Goal: Task Accomplishment & Management: Complete application form

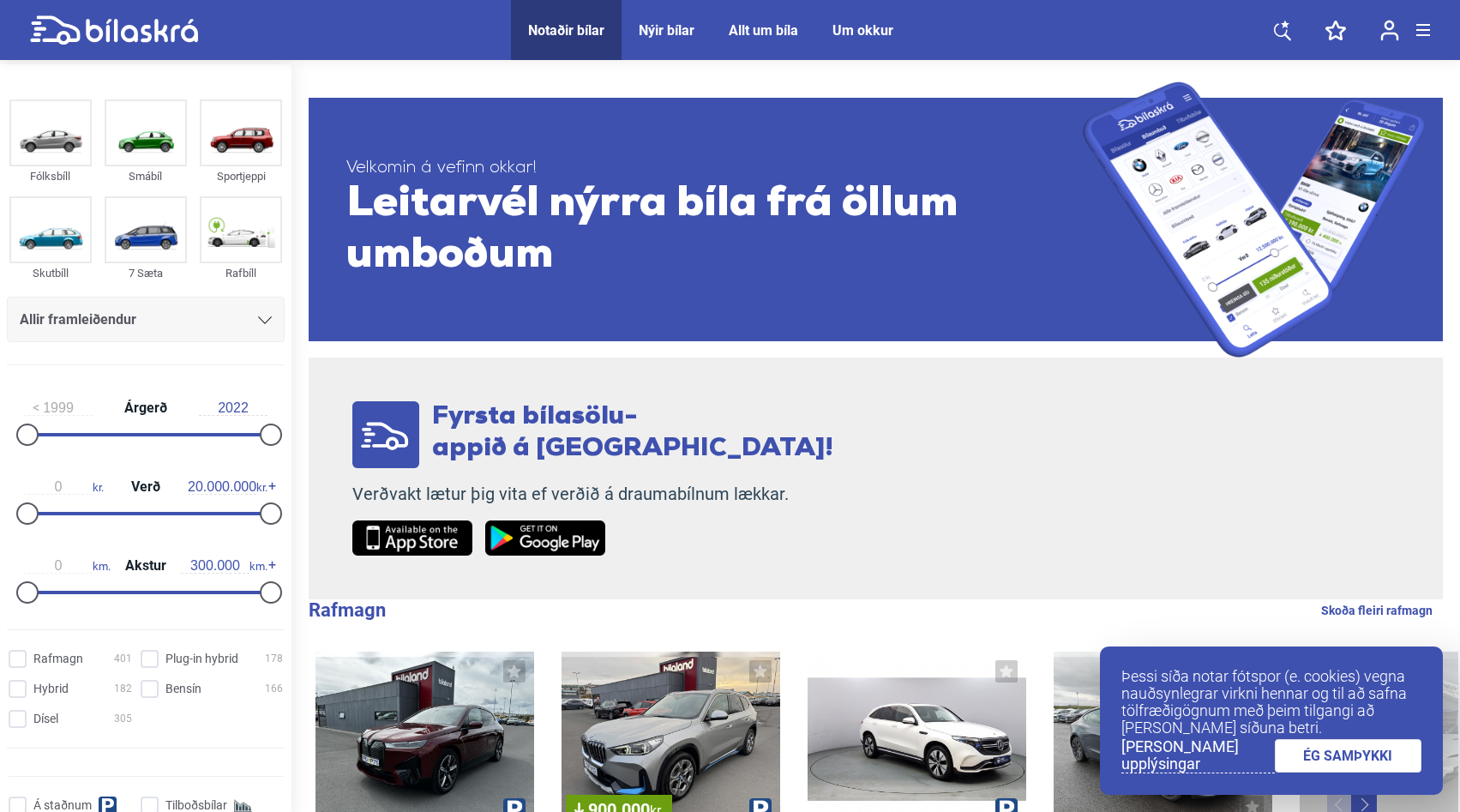
click at [1373, 757] on link "ÉG SAMÞYKKI" at bounding box center [1349, 756] width 147 height 33
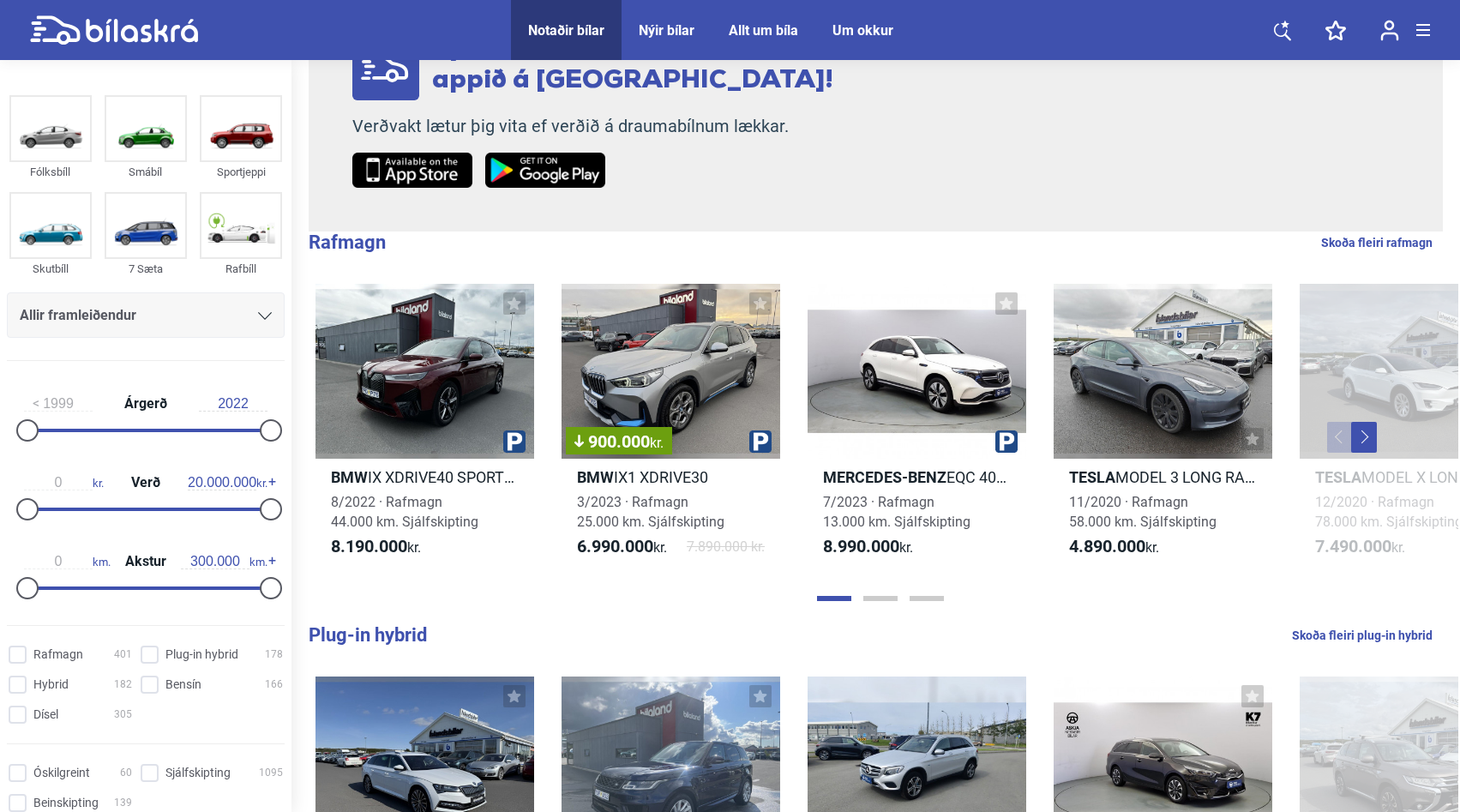
scroll to position [366, 0]
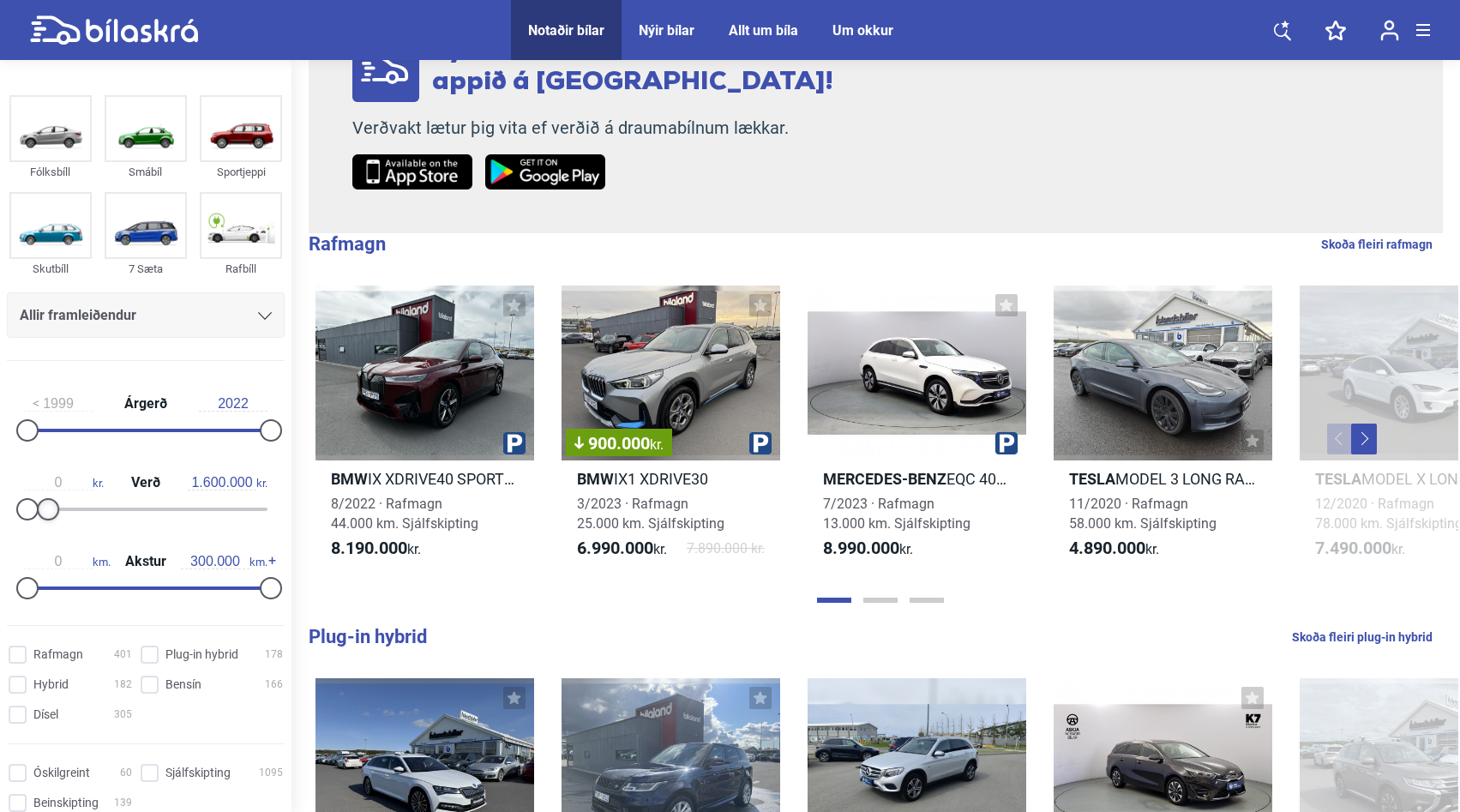
type input "1.500.000"
drag, startPoint x: 258, startPoint y: 512, endPoint x: 38, endPoint y: 505, distance: 220.1
click at [38, 505] on div at bounding box center [45, 509] width 23 height 23
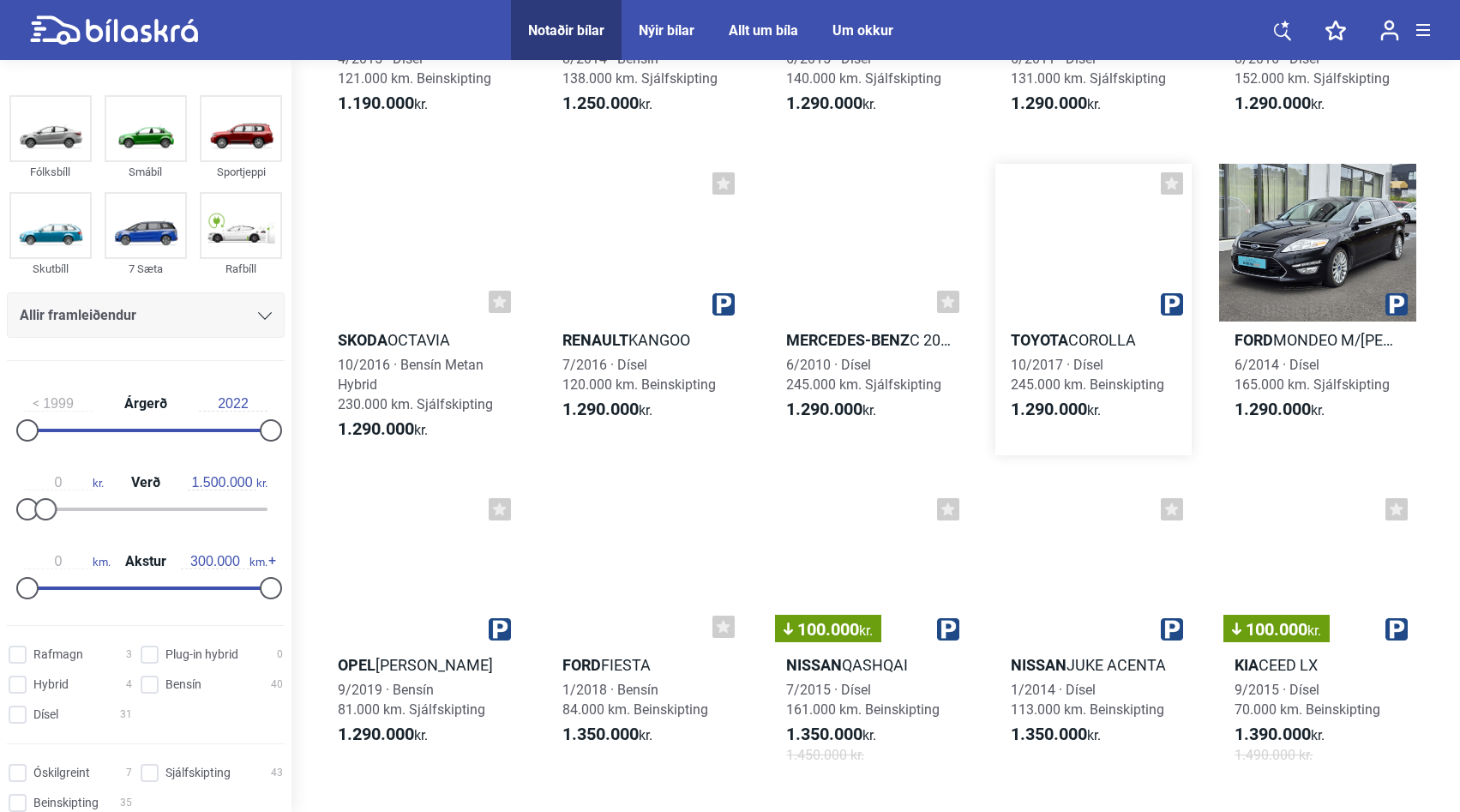
scroll to position [2835, 0]
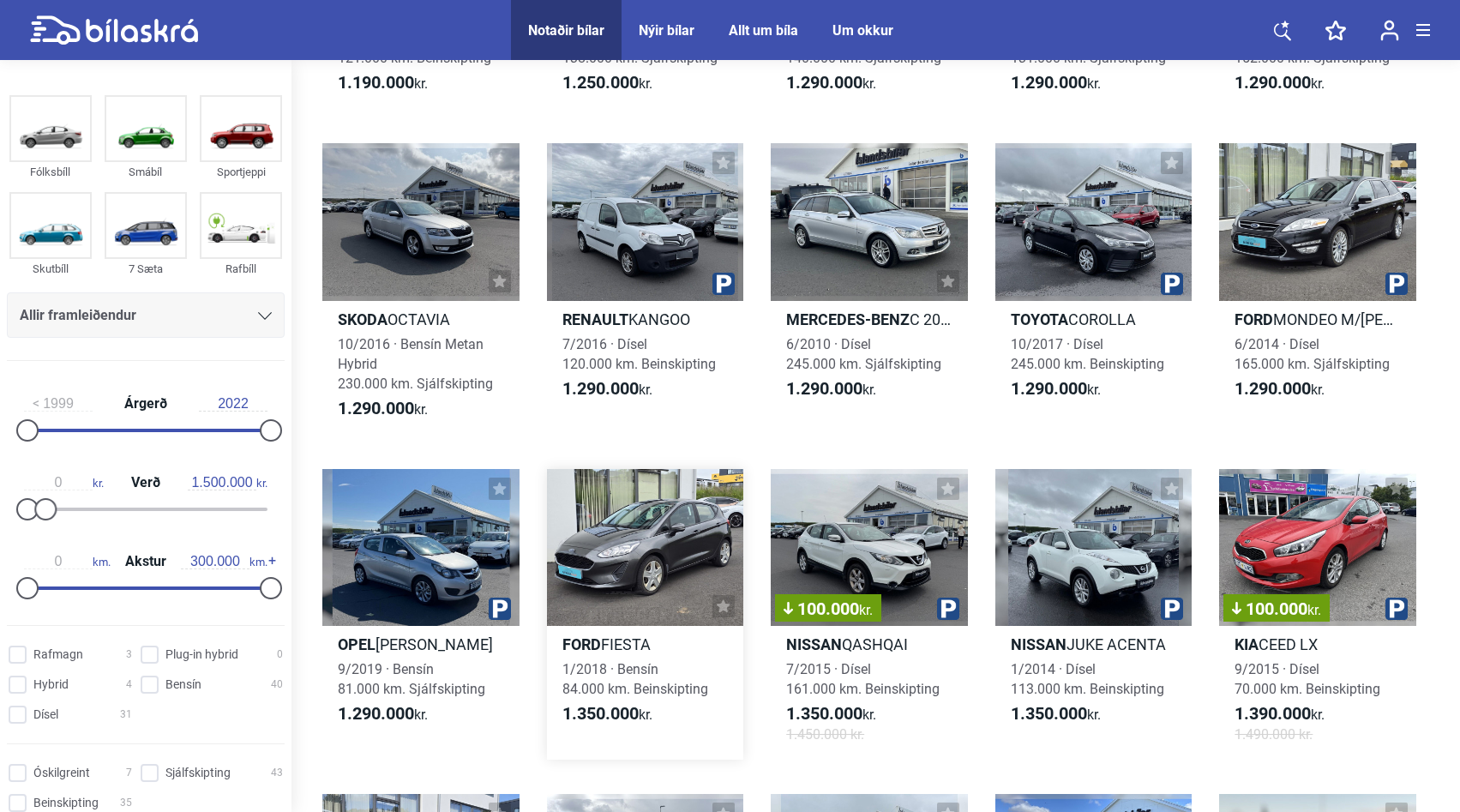
click at [640, 568] on div at bounding box center [645, 548] width 197 height 158
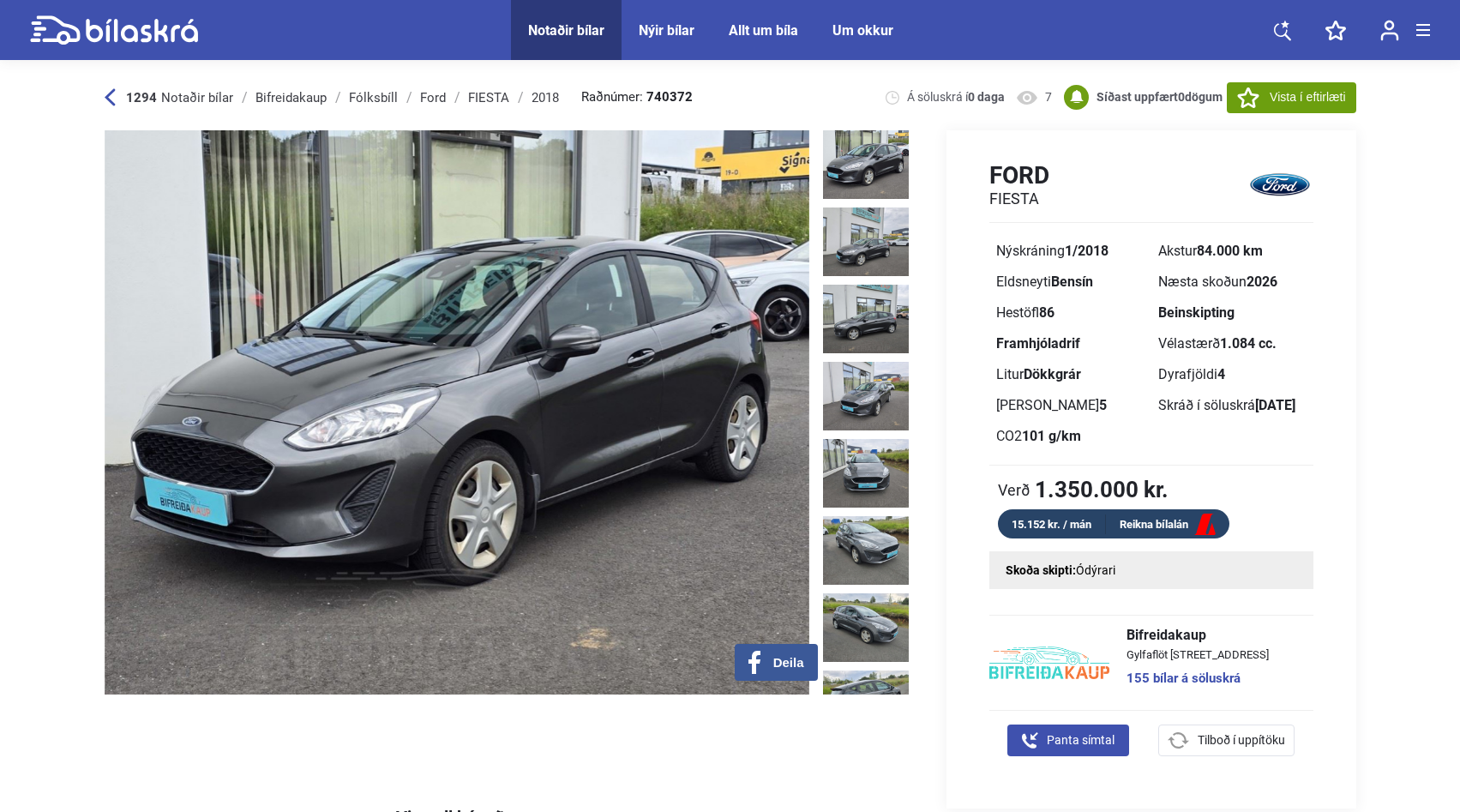
click at [570, 430] on img at bounding box center [458, 412] width 705 height 565
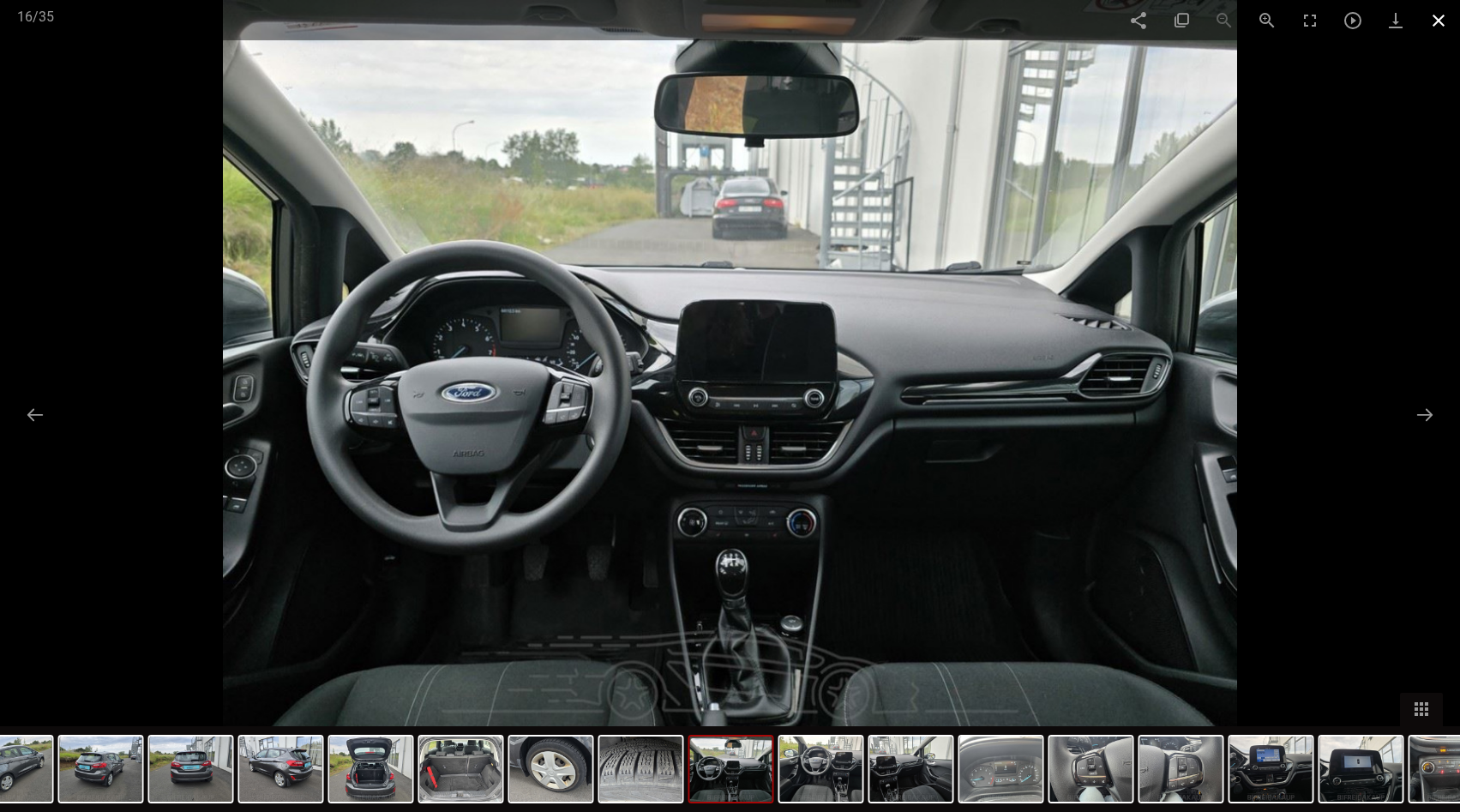
click at [1447, 15] on span at bounding box center [1439, 20] width 43 height 40
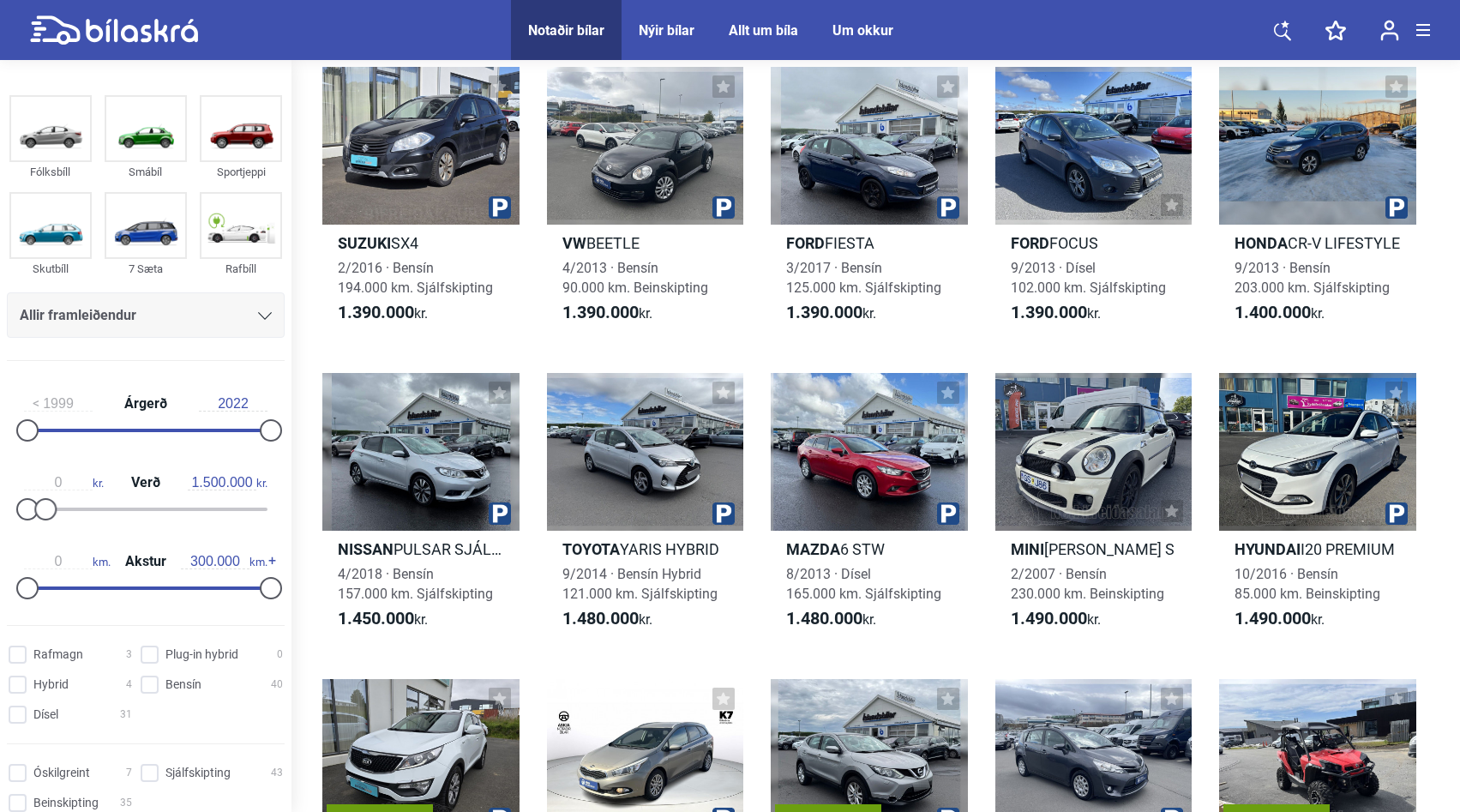
scroll to position [3563, 0]
click at [1295, 447] on div at bounding box center [1318, 451] width 197 height 158
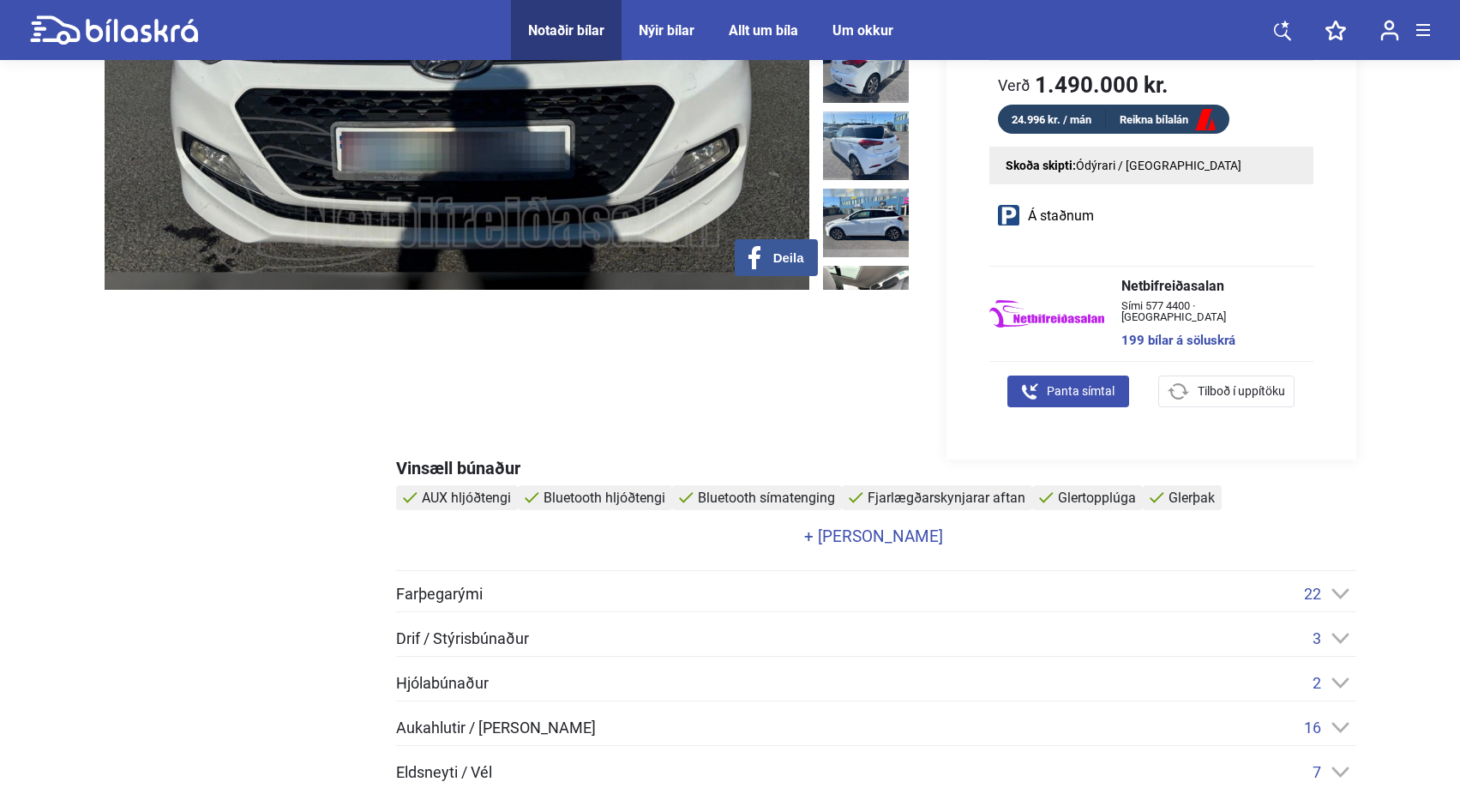
scroll to position [406, 0]
click at [1232, 401] on link "Shape Created with Sketch. Tilboð í uppítöku" at bounding box center [1226, 391] width 136 height 31
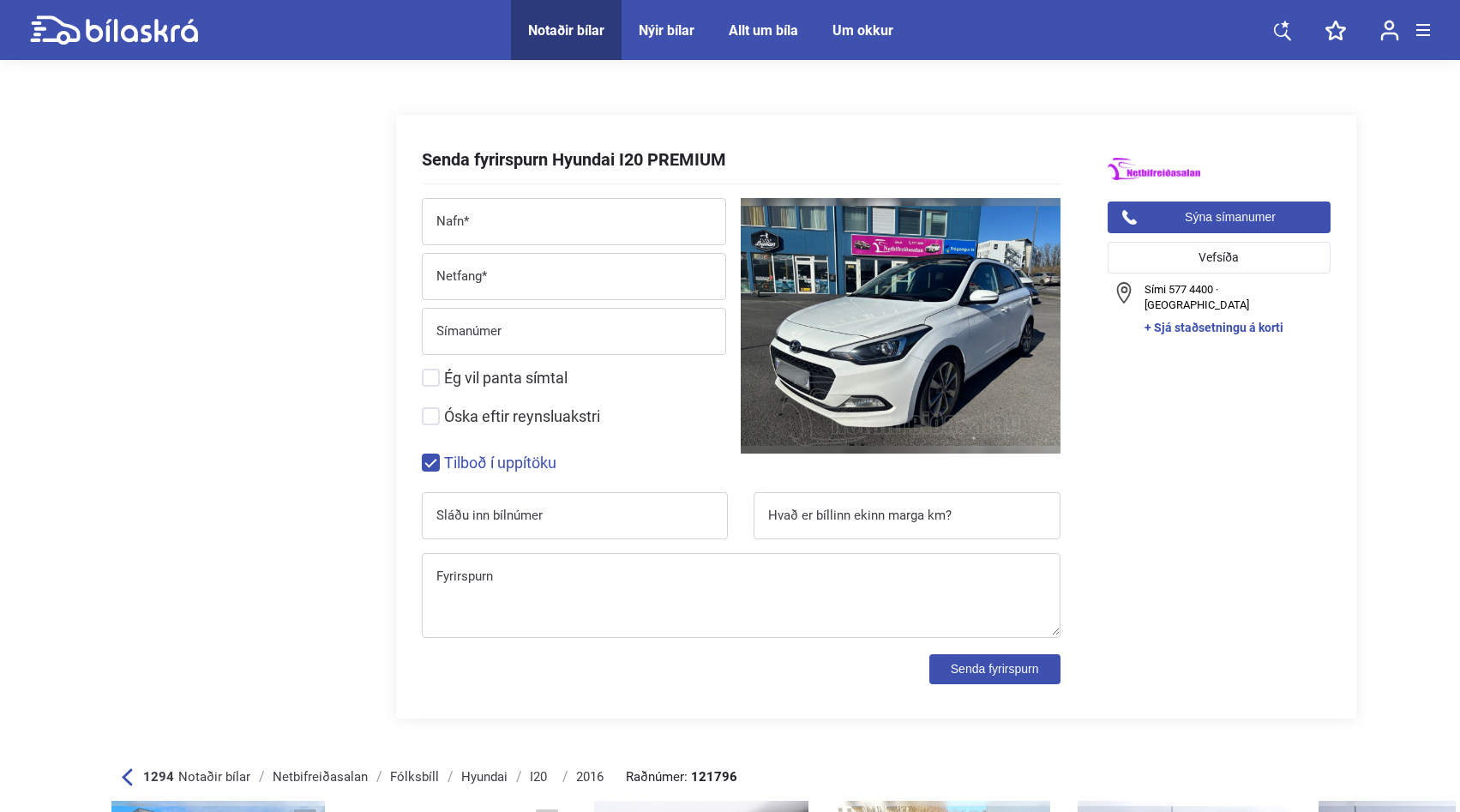
scroll to position [4511, 0]
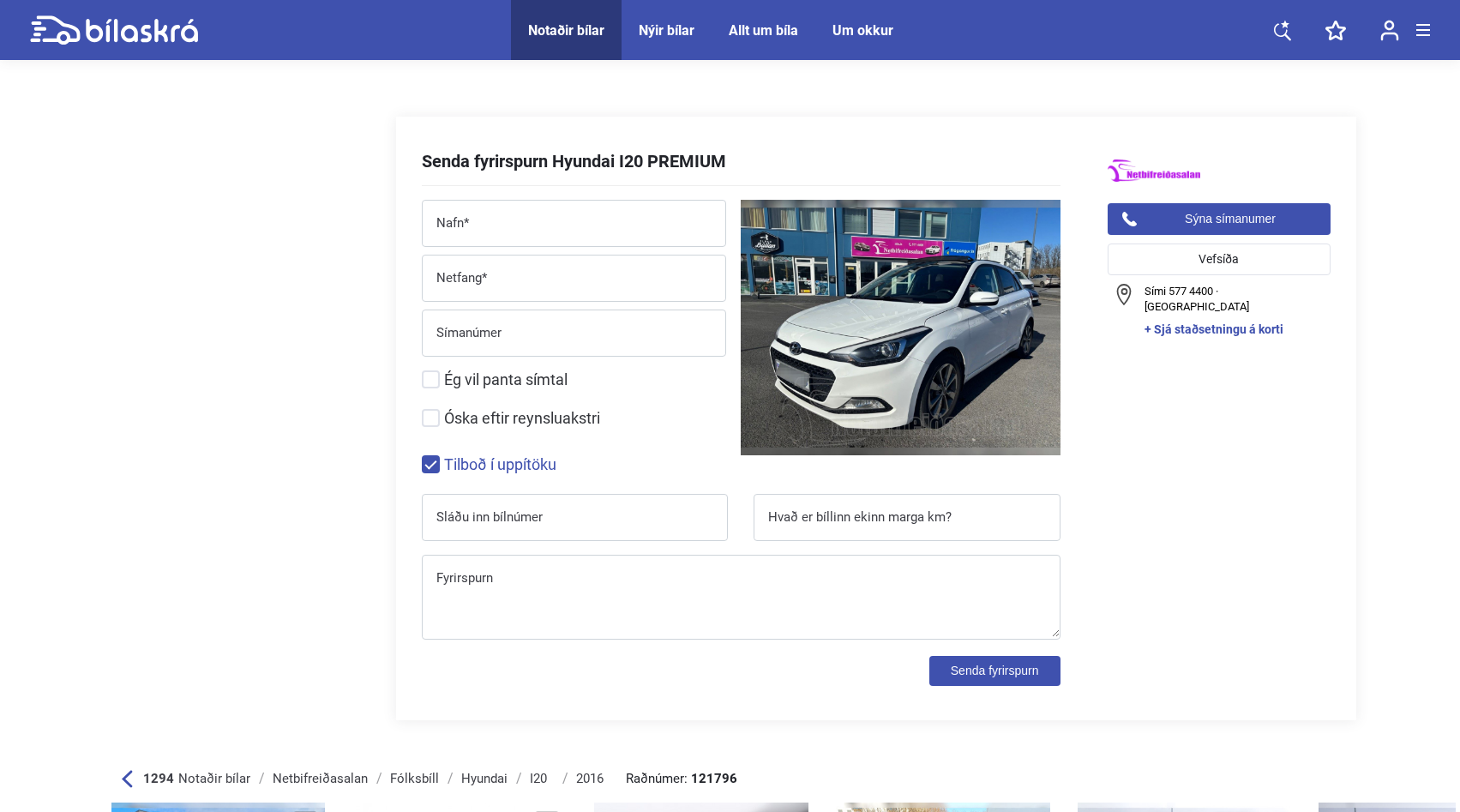
click at [428, 462] on input "Tilboð í uppítöku" at bounding box center [743, 465] width 639 height 18
checkbox input "false"
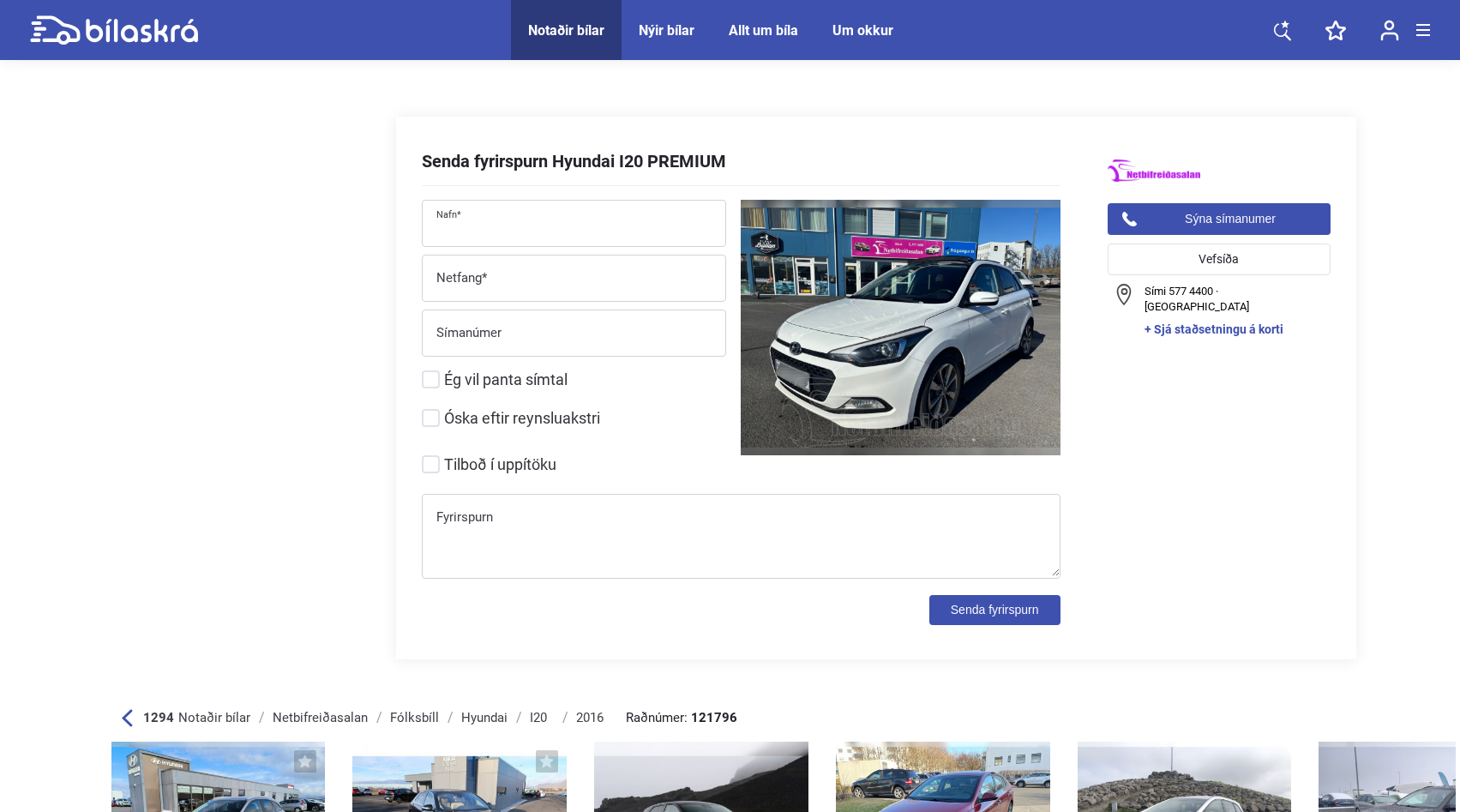
click at [518, 233] on input "Nafn*" at bounding box center [574, 227] width 302 height 35
type input "[PERSON_NAME]"
type input "[EMAIL_ADDRESS][DOMAIN_NAME]"
type input "8491896"
click at [491, 507] on textarea "Fyrirspurn" at bounding box center [741, 540] width 637 height 73
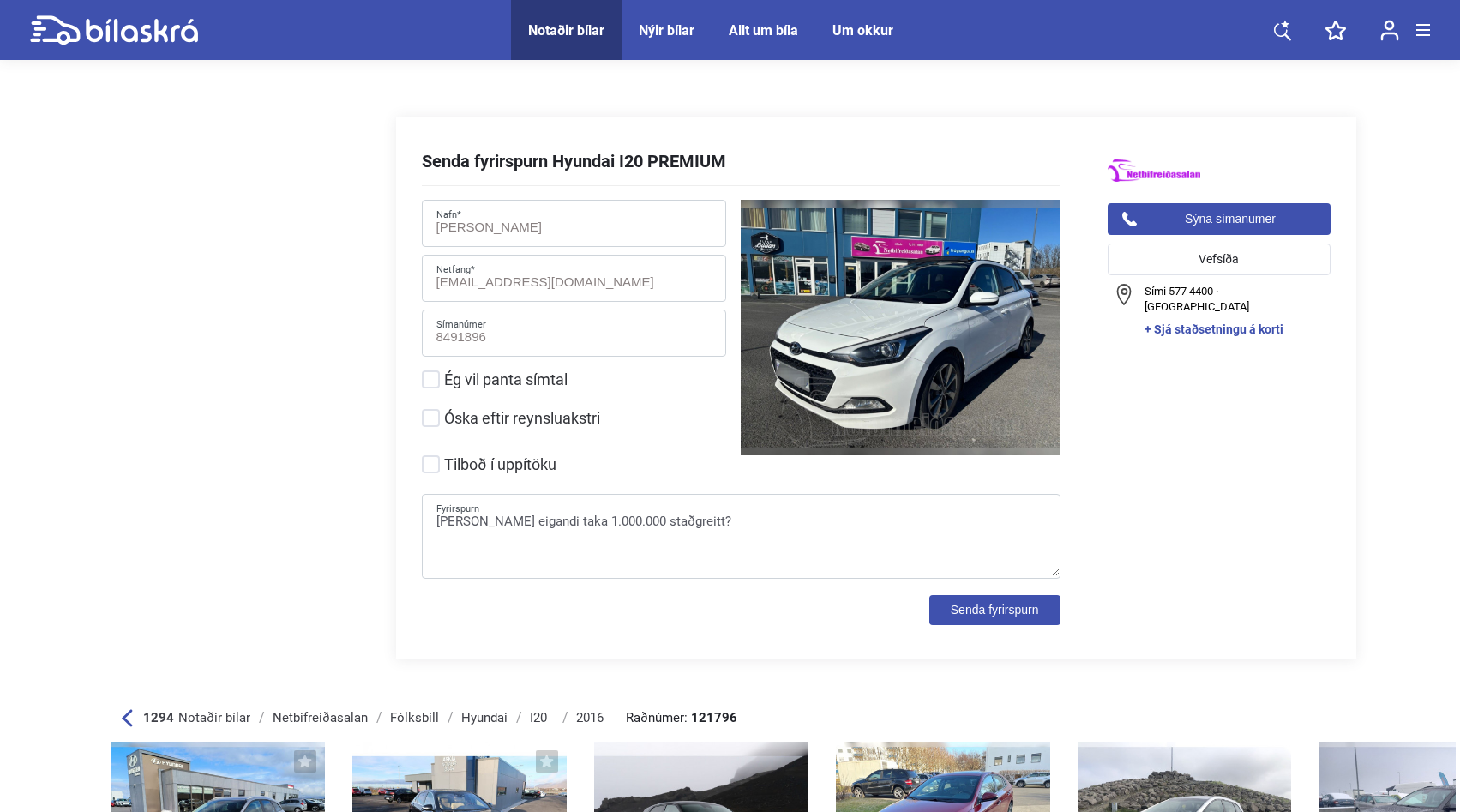
type textarea "[PERSON_NAME] eigandi taka 1.000.000 staðgreitt?"
click at [1002, 605] on button "Senda fyrirspurn" at bounding box center [996, 610] width 132 height 30
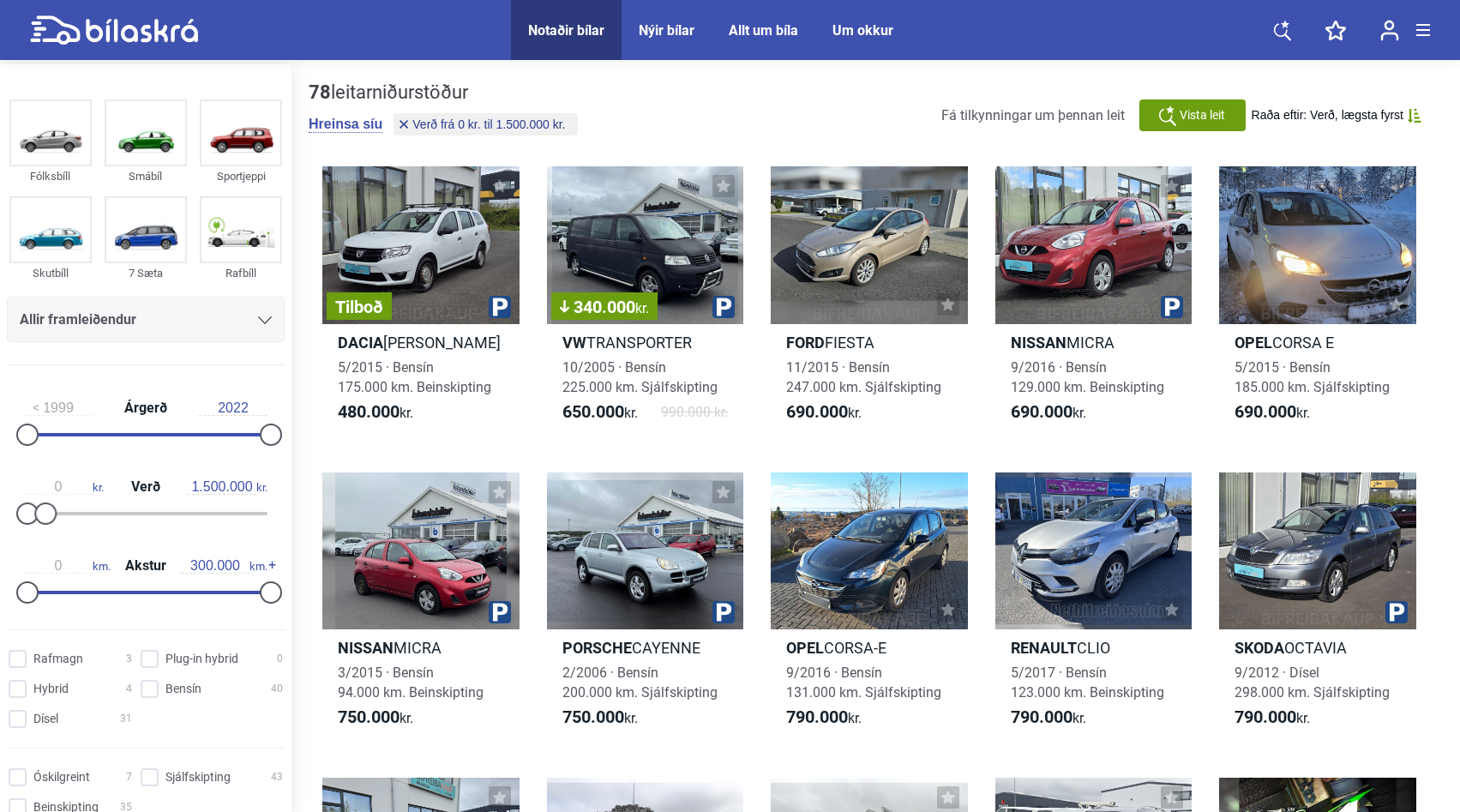
type input "20.000.000"
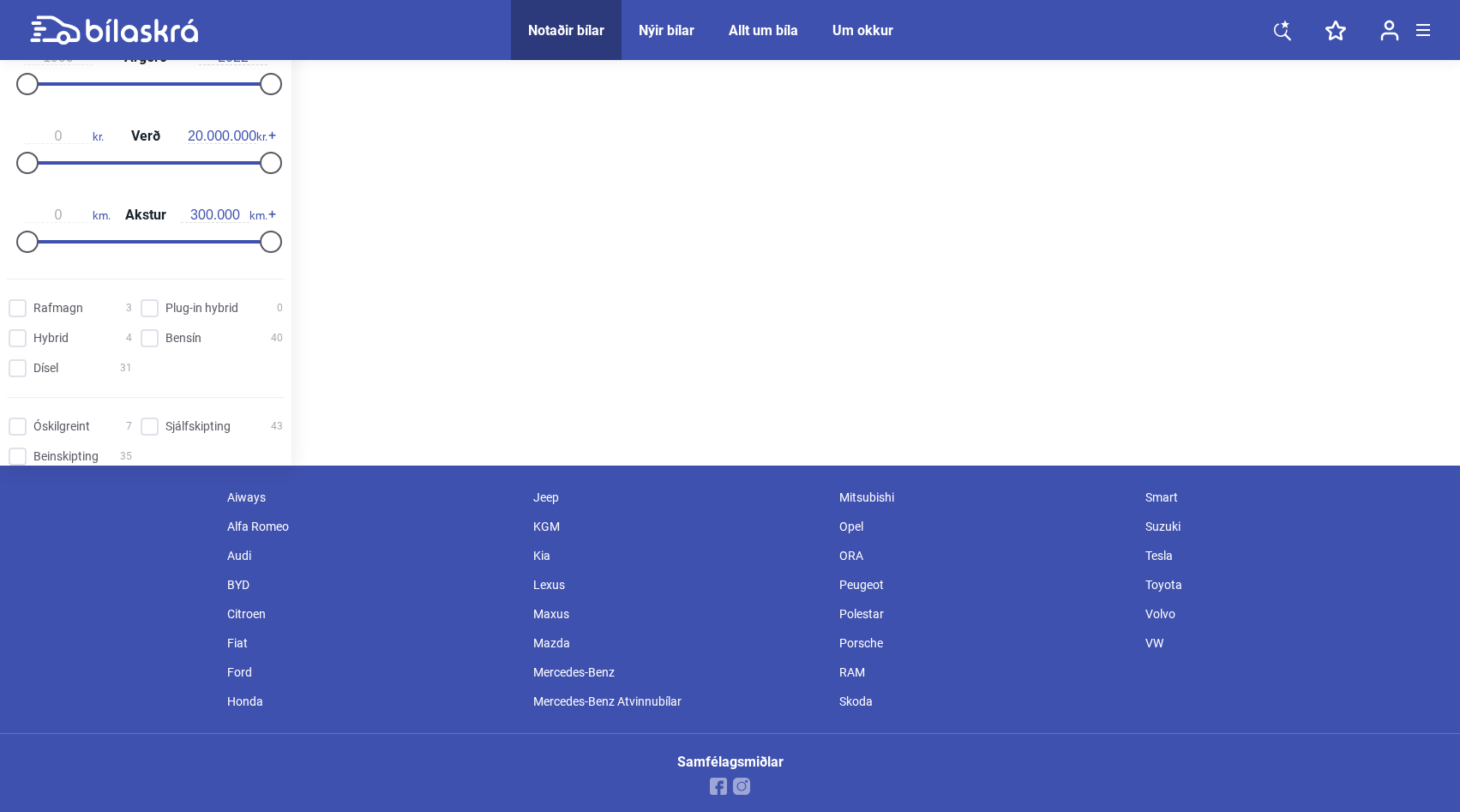
scroll to position [510, 0]
